Goal: Check status

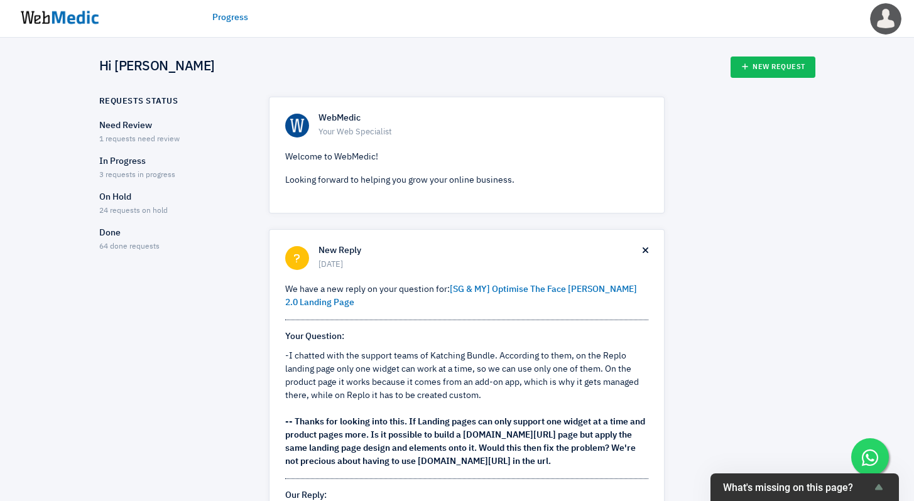
click at [143, 163] on p "In Progress" at bounding box center [173, 161] width 148 height 13
click at [126, 207] on span "24 requests on hold" at bounding box center [133, 211] width 68 height 8
click at [138, 129] on p "Need Review" at bounding box center [173, 125] width 148 height 13
click at [126, 170] on div "In Progress 3 requests in progress" at bounding box center [173, 168] width 148 height 26
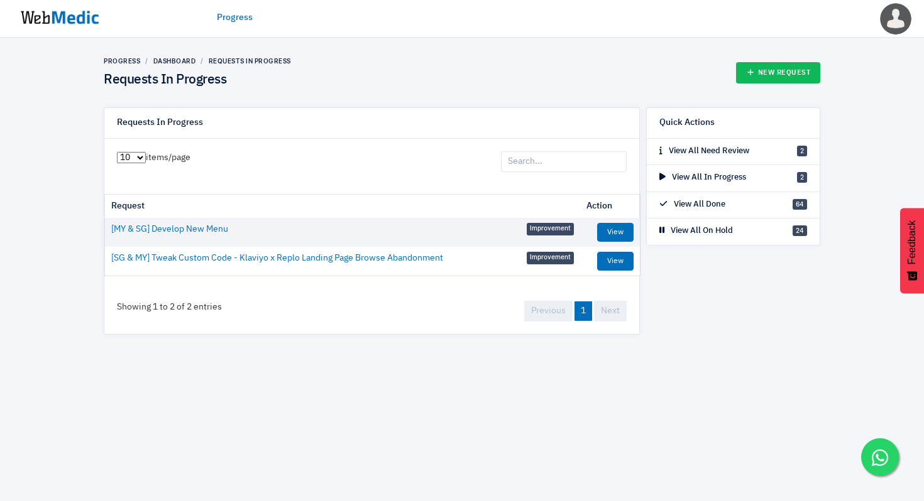
click at [604, 310] on link "Next" at bounding box center [610, 311] width 33 height 21
